Goal: Task Accomplishment & Management: Complete application form

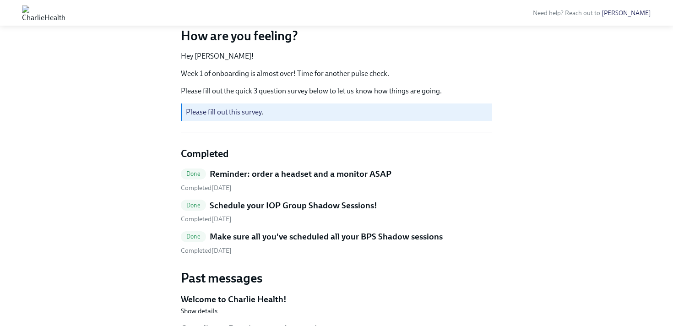
scroll to position [79, 0]
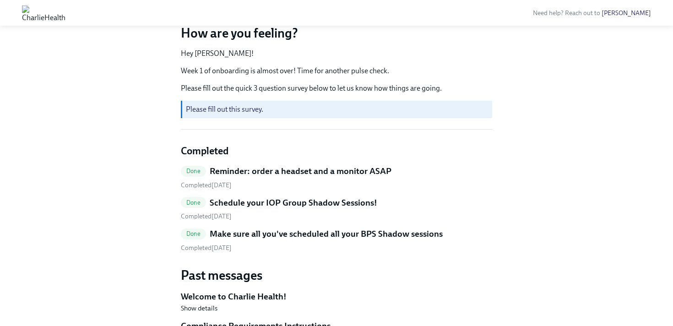
click at [250, 110] on link "Please fill out this survey" at bounding box center [224, 109] width 76 height 9
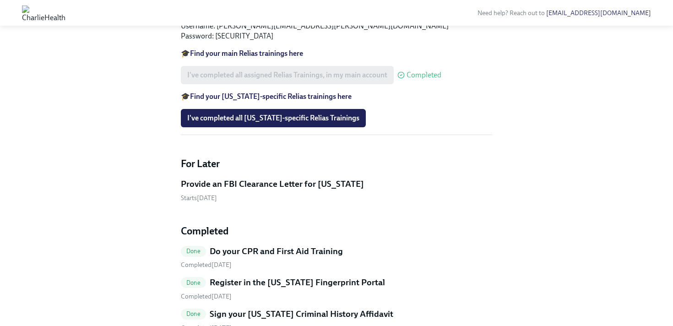
scroll to position [731, 0]
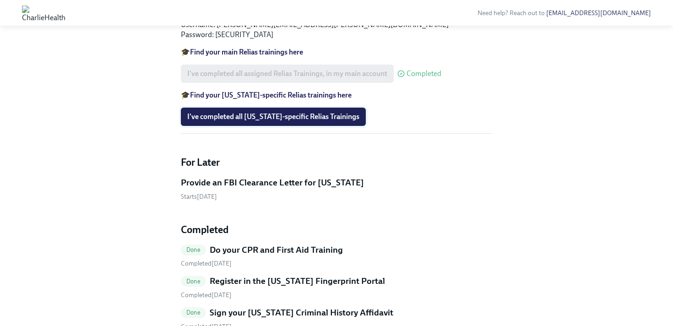
click at [245, 121] on span "I've completed all [US_STATE]-specific Relias Trainings" at bounding box center [273, 116] width 172 height 9
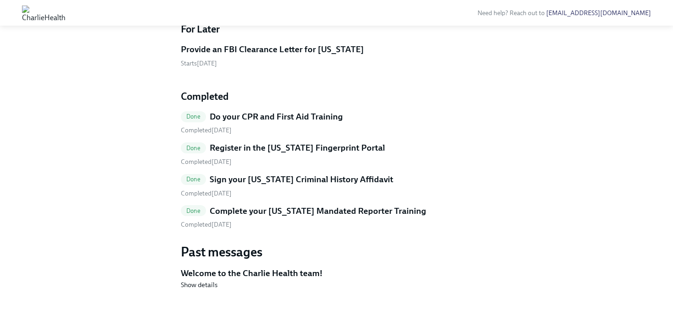
scroll to position [871, 0]
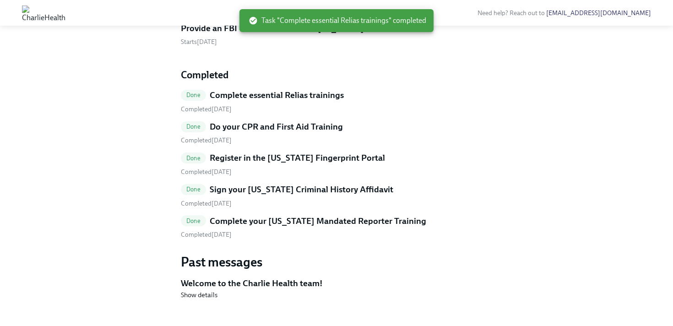
click at [262, 34] on h5 "Provide an FBI Clearance Letter for [US_STATE]" at bounding box center [272, 28] width 183 height 12
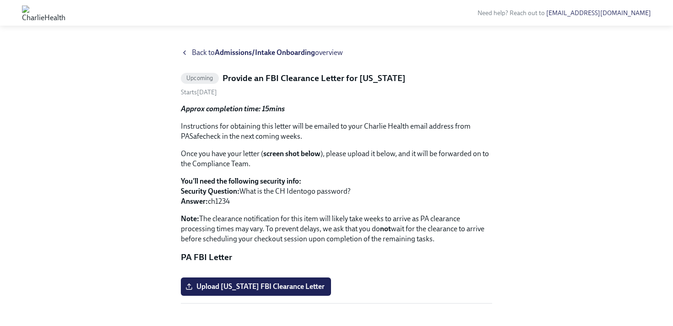
click at [262, 52] on strong "Admissions/Intake Onboarding" at bounding box center [265, 52] width 100 height 9
